Goal: Communication & Community: Answer question/provide support

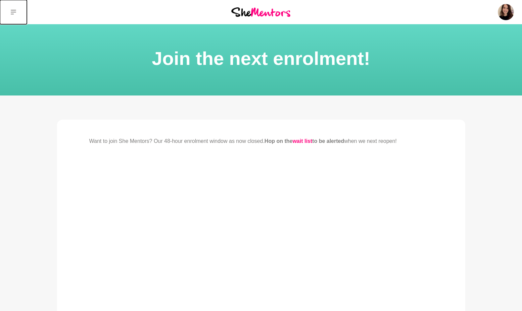
click at [11, 10] on icon at bounding box center [13, 12] width 5 height 5
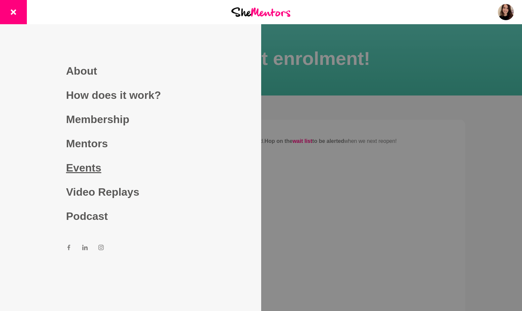
click at [79, 167] on link "Events" at bounding box center [130, 168] width 129 height 24
click at [77, 166] on link "Events" at bounding box center [130, 168] width 129 height 24
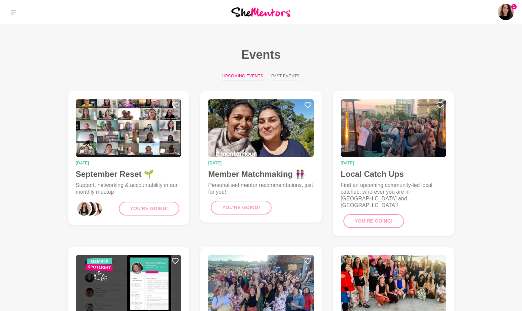
click at [274, 76] on button "Past Events" at bounding box center [285, 76] width 29 height 7
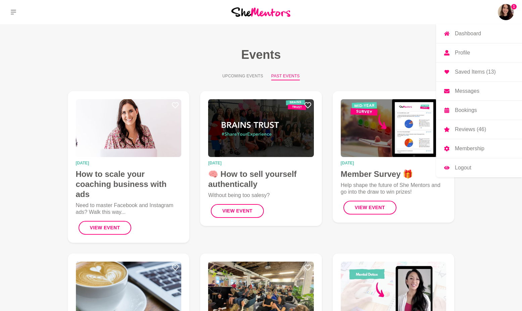
click at [477, 90] on p "Messages" at bounding box center [467, 90] width 25 height 5
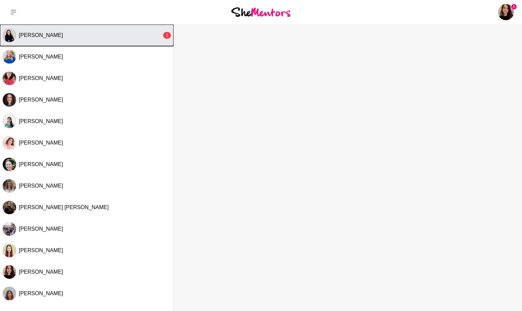
click at [104, 35] on div "Kanak Kiran" at bounding box center [90, 35] width 143 height 7
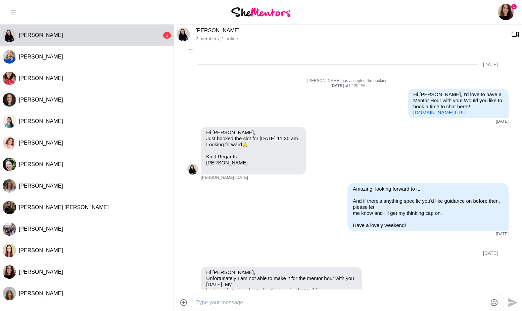
scroll to position [1220, 0]
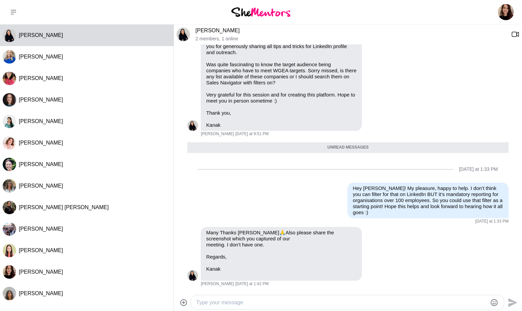
click at [186, 302] on icon at bounding box center [184, 302] width 8 height 8
click at [0, 0] on input "File upload" at bounding box center [0, 0] width 0 height 0
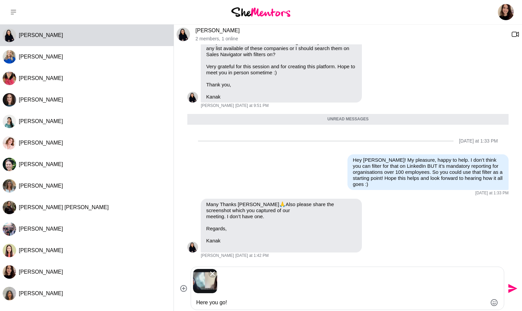
type textarea "Here you go!"
click at [511, 289] on icon "Send" at bounding box center [513, 287] width 9 height 9
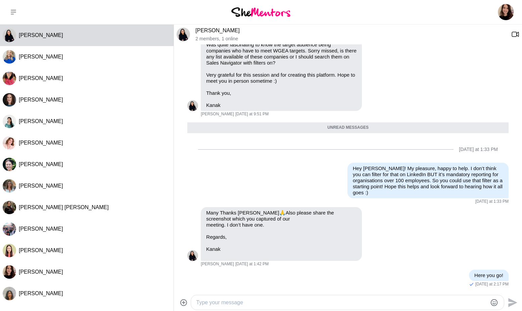
click at [182, 303] on icon at bounding box center [184, 302] width 8 height 8
click at [0, 0] on input "File upload" at bounding box center [0, 0] width 0 height 0
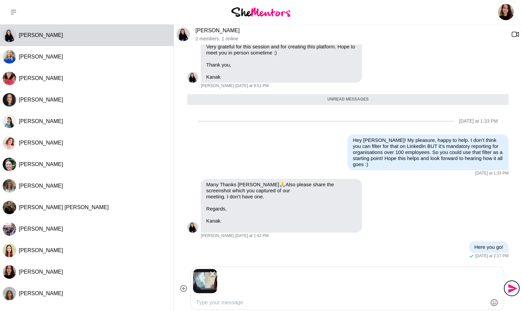
click at [512, 289] on icon "Send" at bounding box center [513, 287] width 9 height 9
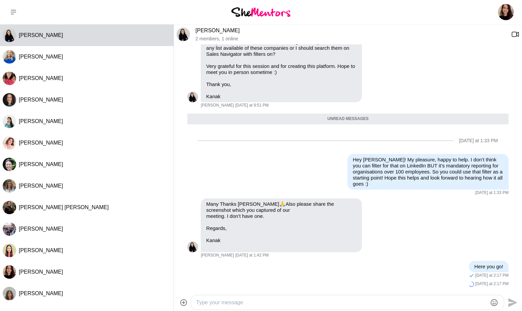
scroll to position [1249, 0]
click at [441, 266] on button "Open Message Actions Menu" at bounding box center [444, 265] width 9 height 9
click at [480, 250] on div "Reply Pin Mark as unread Flag Mute Many Thanks Ali 🙏 Also please share the scre…" at bounding box center [347, 228] width 321 height 60
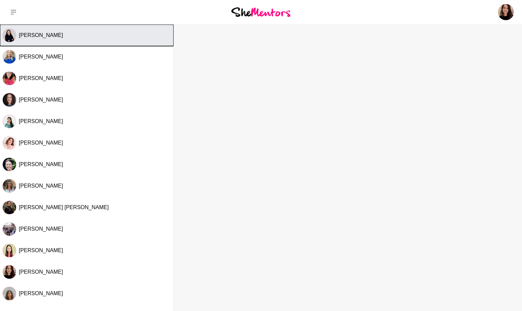
click at [113, 37] on div "Kanak Kiran" at bounding box center [95, 35] width 152 height 7
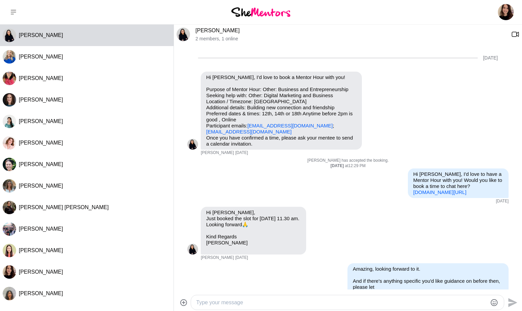
scroll to position [1233, 0]
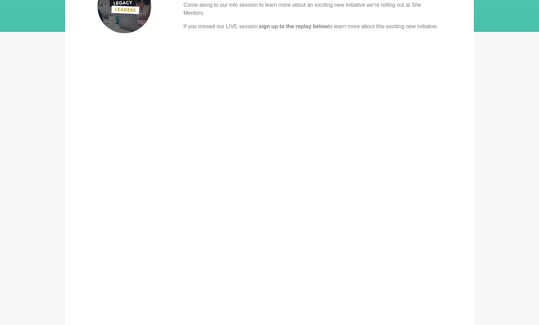
scroll to position [148, 0]
